Goal: Task Accomplishment & Management: Manage account settings

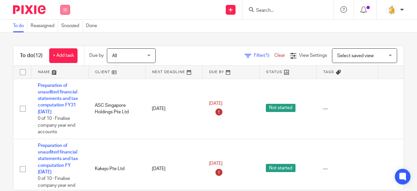
click at [68, 9] on button at bounding box center [65, 10] width 10 height 10
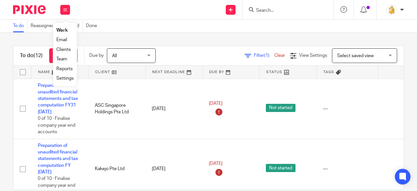
click at [66, 77] on link "Settings" at bounding box center [64, 78] width 17 height 5
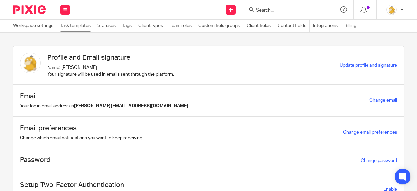
click at [79, 24] on link "Task templates" at bounding box center [77, 26] width 34 height 13
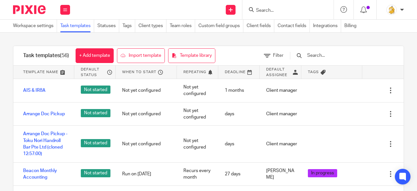
click at [327, 54] on input "text" at bounding box center [345, 55] width 76 height 7
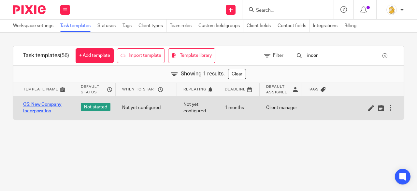
type input "incor"
click at [47, 104] on link "CS: New Company Incorporation" at bounding box center [45, 107] width 45 height 13
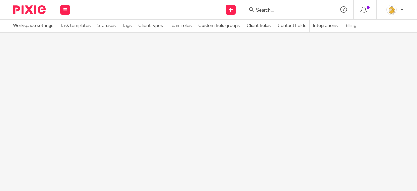
scroll to position [46, 0]
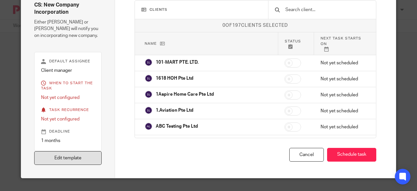
click at [87, 160] on link "Edit template" at bounding box center [68, 158] width 68 height 14
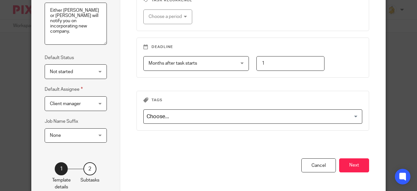
scroll to position [127, 0]
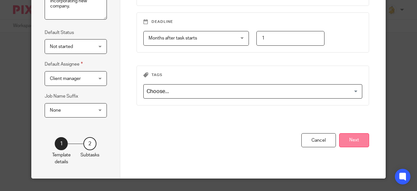
click at [345, 134] on button "Next" at bounding box center [354, 140] width 30 height 14
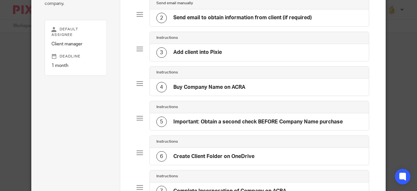
scroll to position [94, 0]
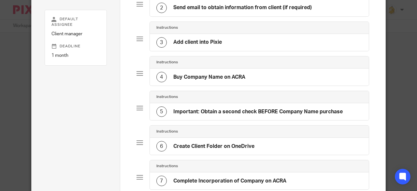
click at [269, 112] on h4 "Important: Obtain a second check BEFORE Company Name purchase" at bounding box center [258, 111] width 170 height 7
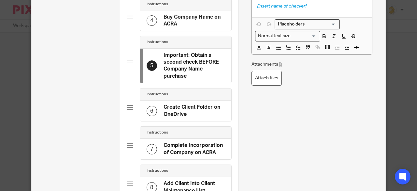
scroll to position [0, 0]
click at [203, 106] on h4 "Create Client Folder on OneDrive" at bounding box center [194, 111] width 61 height 14
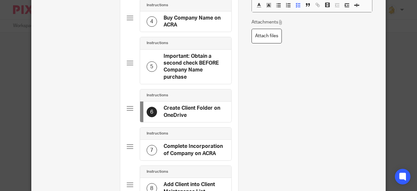
scroll to position [163, 0]
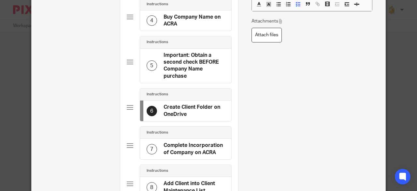
click at [189, 143] on h4 "Complete Incorporation of Company on ACRA" at bounding box center [194, 149] width 61 height 14
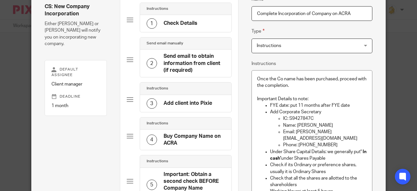
scroll to position [98, 0]
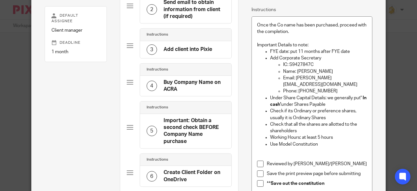
click at [361, 88] on p "Phone: 91503709" at bounding box center [325, 91] width 84 height 7
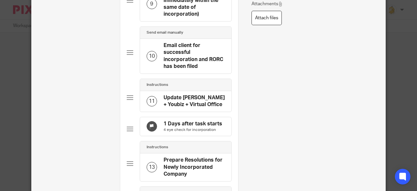
scroll to position [457, 0]
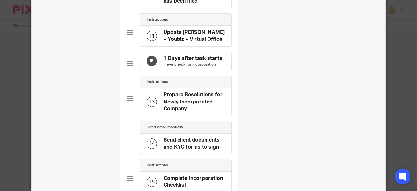
click at [152, 102] on div "13" at bounding box center [152, 102] width 10 height 10
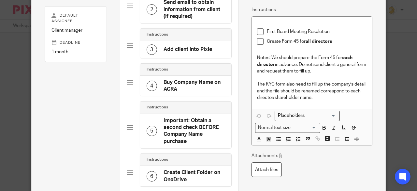
scroll to position [0, 0]
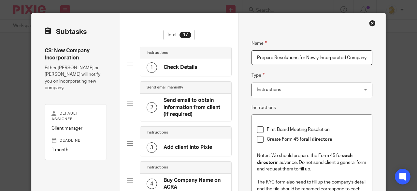
click at [177, 65] on h4 "Check Details" at bounding box center [181, 67] width 34 height 7
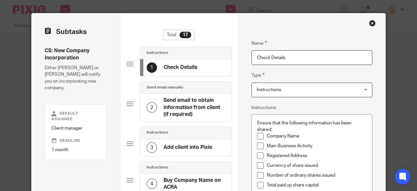
click at [185, 107] on h4 "Send email to obtain information from client (if required)" at bounding box center [194, 107] width 61 height 21
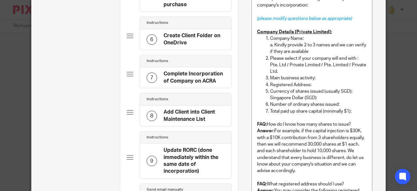
scroll to position [228, 0]
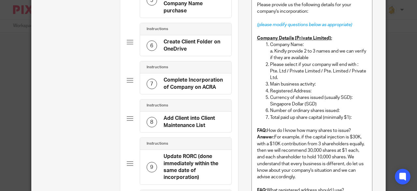
click at [156, 82] on div "7 Complete Incorporation of Company on ACRA" at bounding box center [186, 84] width 78 height 14
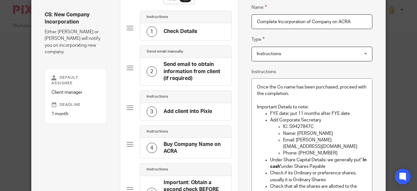
scroll to position [0, 0]
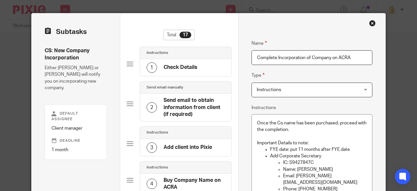
click at [370, 21] on div "Close this dialog window" at bounding box center [372, 23] width 7 height 7
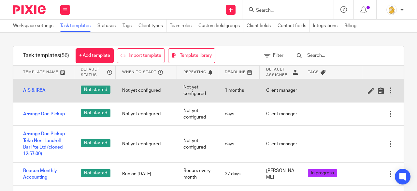
click at [388, 87] on div at bounding box center [391, 90] width 7 height 7
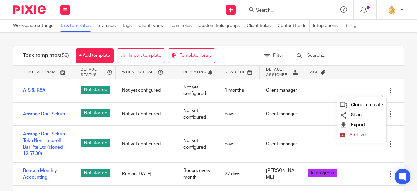
click at [402, 68] on div "Task templates (56) + Add template Import template Template library Filter Temp…" at bounding box center [208, 125] width 417 height 184
click at [353, 56] on input "text" at bounding box center [345, 55] width 76 height 7
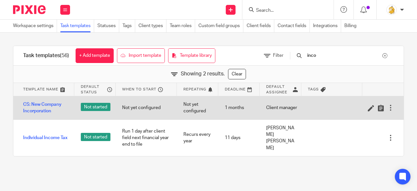
type input "inco"
click at [388, 109] on div at bounding box center [391, 107] width 7 height 7
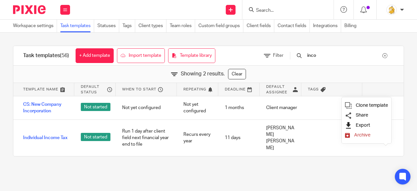
click at [358, 125] on span "Export" at bounding box center [363, 125] width 14 height 5
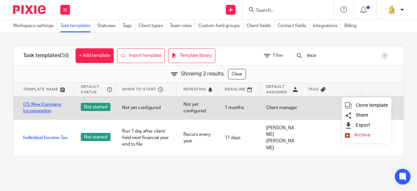
click at [36, 108] on link "CS: New Company Incorporation" at bounding box center [45, 107] width 45 height 13
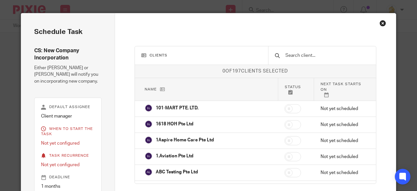
scroll to position [46, 0]
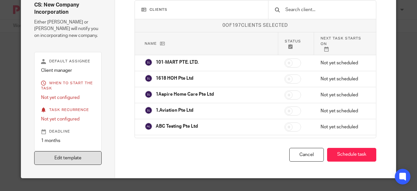
click at [94, 158] on link "Edit template" at bounding box center [68, 158] width 68 height 14
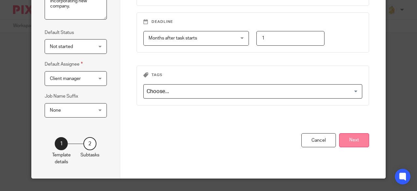
click at [355, 138] on button "Next" at bounding box center [354, 140] width 30 height 14
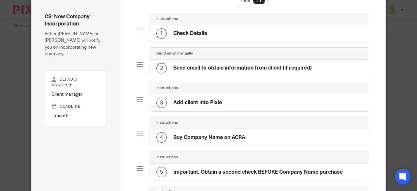
scroll to position [29, 0]
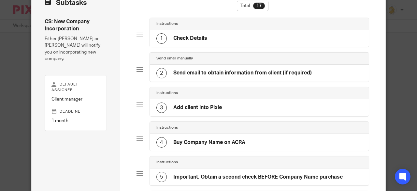
click at [170, 71] on div "2 Send email to obtain information from client (if required)" at bounding box center [235, 73] width 156 height 10
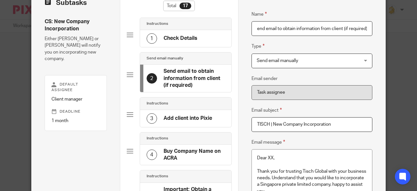
scroll to position [0, 0]
drag, startPoint x: 366, startPoint y: 28, endPoint x: 194, endPoint y: 26, distance: 172.5
click at [179, 44] on div "1 Check Details" at bounding box center [185, 38] width 91 height 17
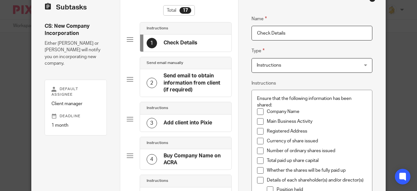
scroll to position [33, 0]
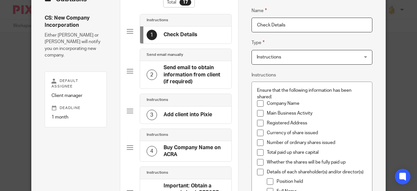
click at [194, 117] on div "3 Add client into Pixie" at bounding box center [180, 115] width 66 height 10
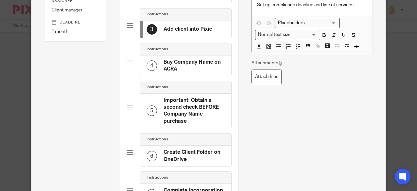
scroll to position [130, 0]
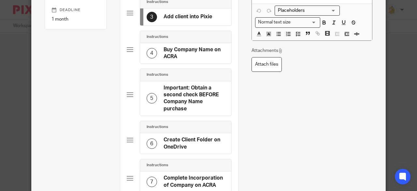
click at [189, 84] on h4 "Important: Obtain a second check BEFORE Company Name purchase" at bounding box center [194, 98] width 61 height 28
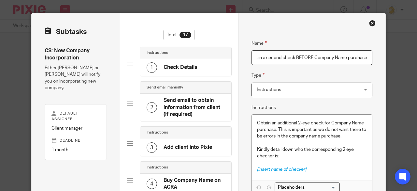
scroll to position [0, 0]
drag, startPoint x: 367, startPoint y: 56, endPoint x: 277, endPoint y: 59, distance: 89.4
click at [277, 59] on input "Important: Obtain a second check BEFORE Company Name purchase" at bounding box center [312, 57] width 121 height 15
click at [371, 21] on div "Close this dialog window" at bounding box center [372, 23] width 7 height 7
